Goal: Information Seeking & Learning: Learn about a topic

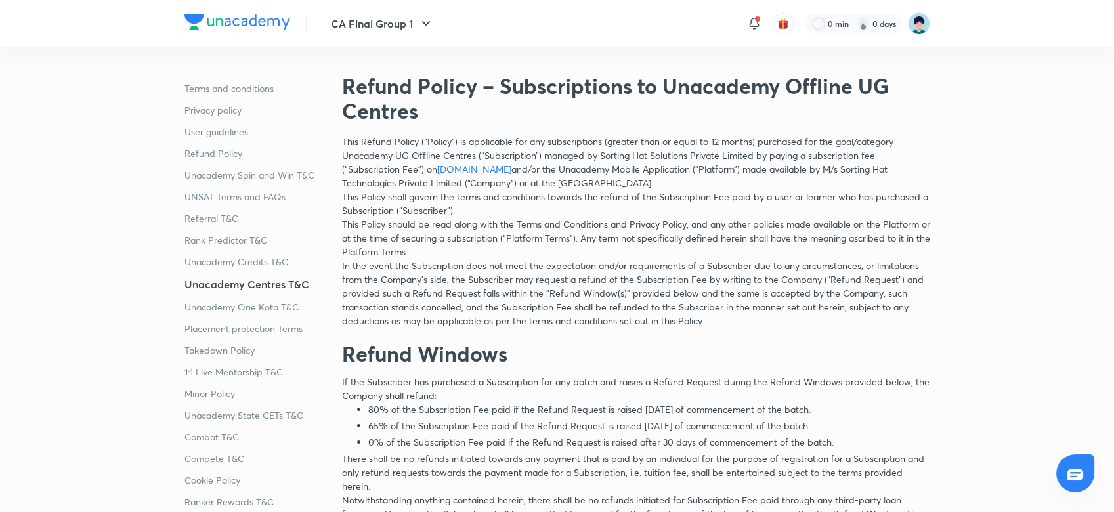
click at [221, 16] on img at bounding box center [237, 22] width 106 height 16
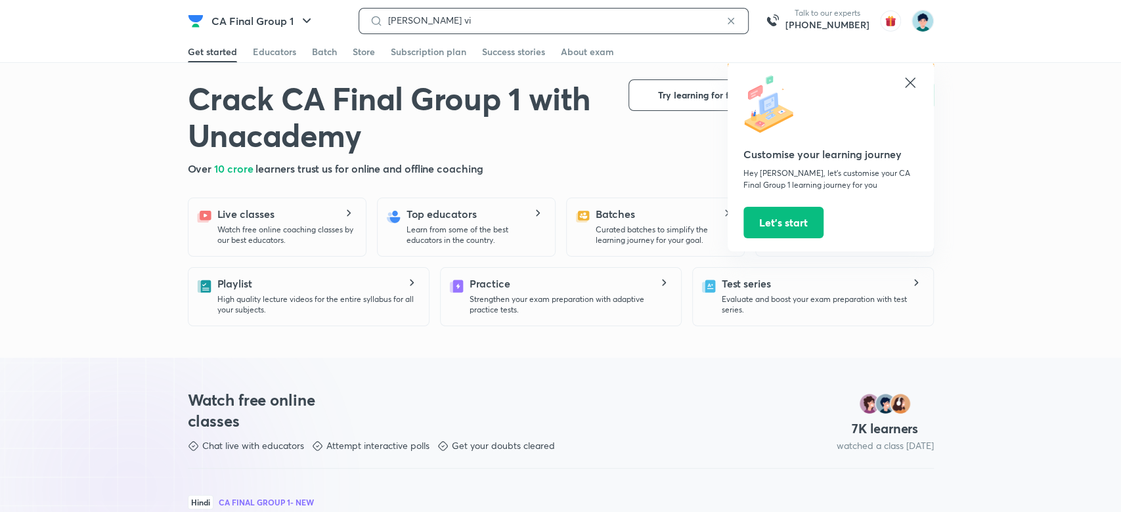
click at [578, 24] on input "[PERSON_NAME] vi" at bounding box center [553, 20] width 341 height 11
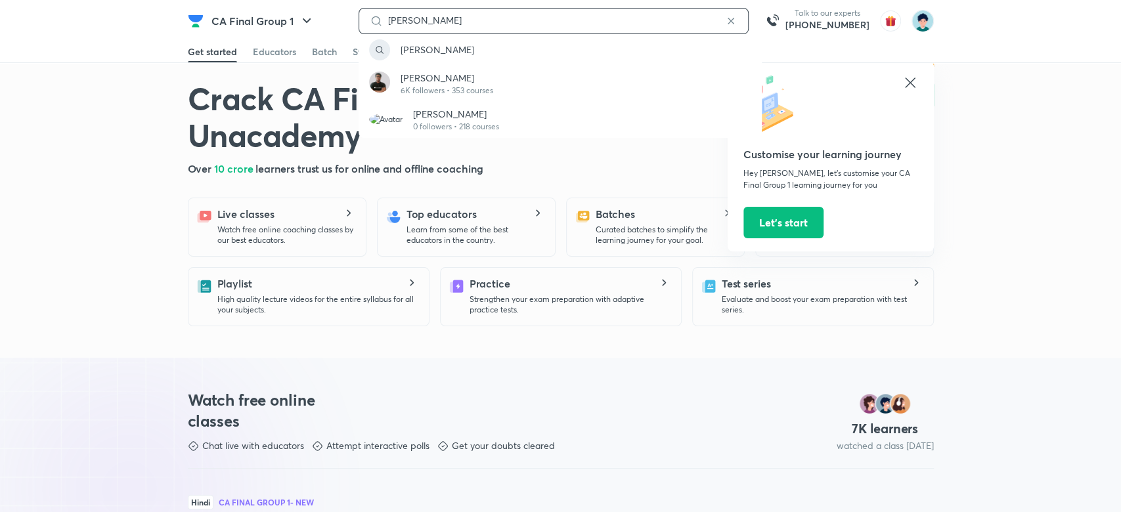
type input "[PERSON_NAME]"
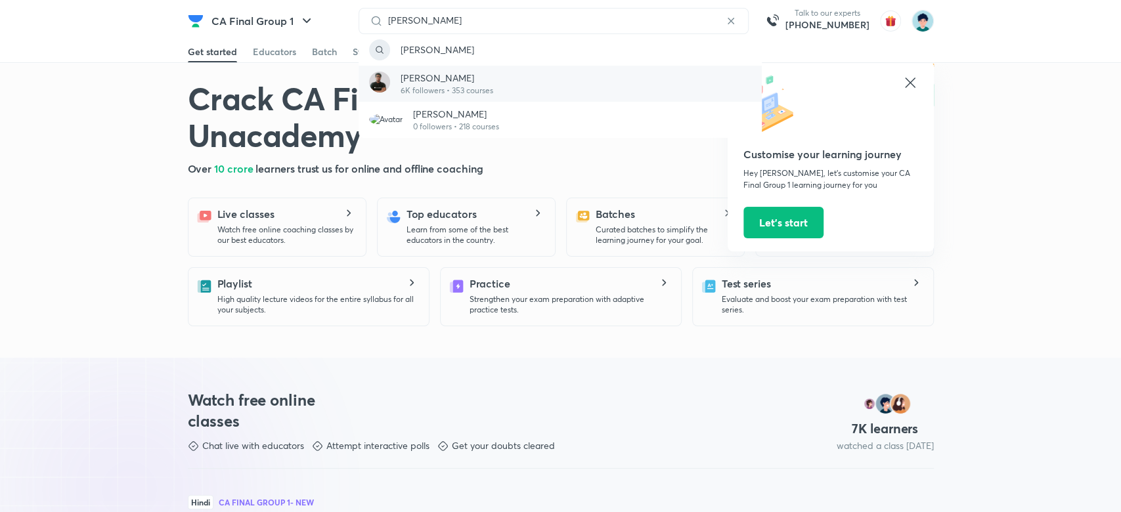
click at [474, 81] on p "[PERSON_NAME]" at bounding box center [446, 78] width 93 height 14
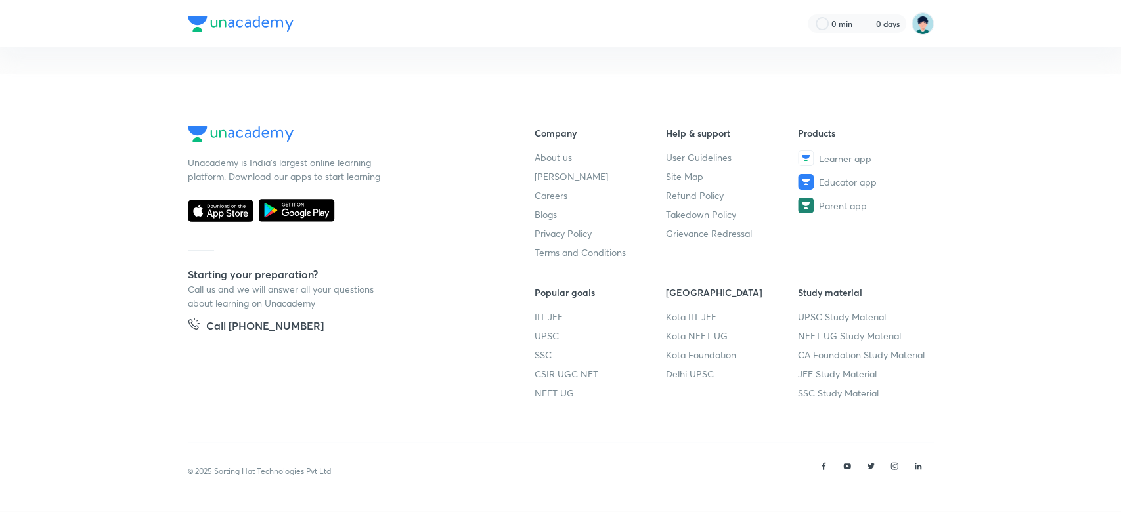
click at [444, 87] on footer "Unacademy is India’s largest online learning platform. Download our apps to sta…" at bounding box center [560, 292] width 1121 height 437
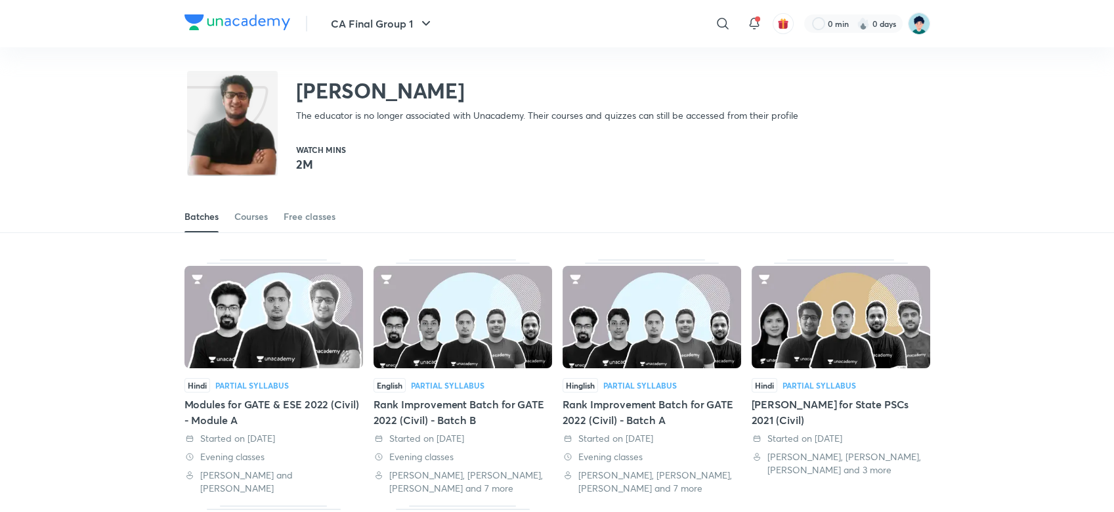
click at [467, 84] on h2 "[PERSON_NAME]" at bounding box center [547, 90] width 502 height 26
